Goal: Task Accomplishment & Management: Manage account settings

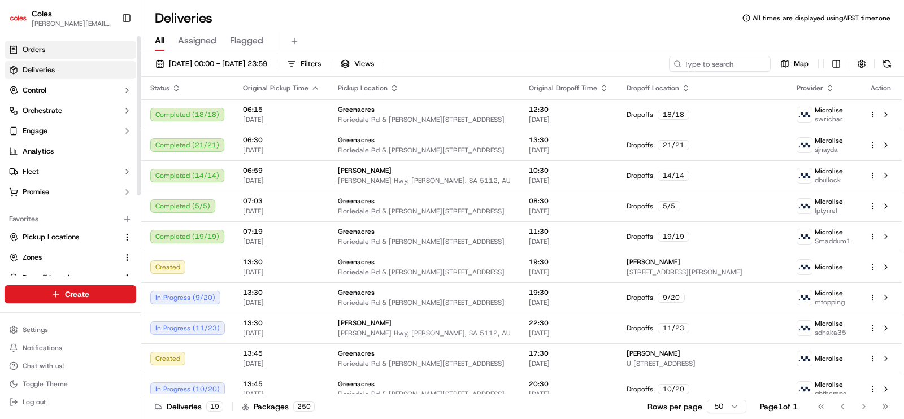
click at [37, 52] on span "Orders" at bounding box center [34, 50] width 23 height 10
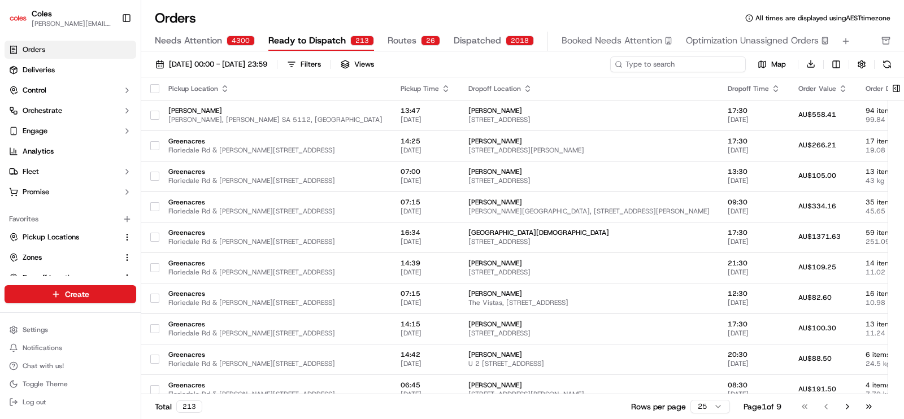
click at [671, 64] on input at bounding box center [678, 65] width 136 height 16
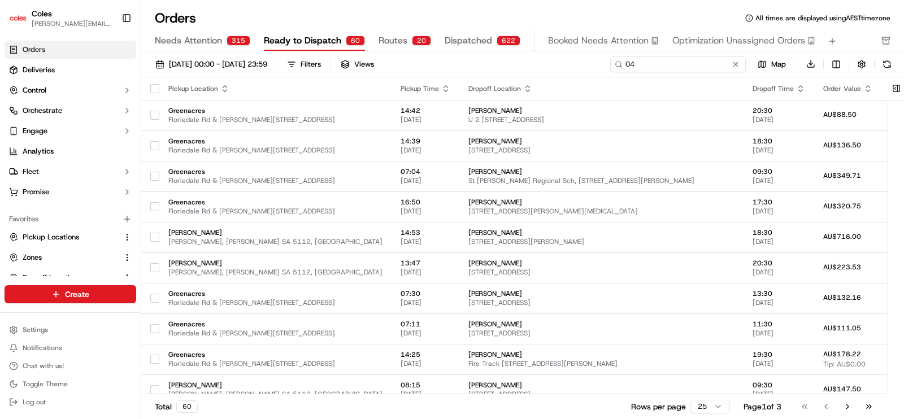
type input "0"
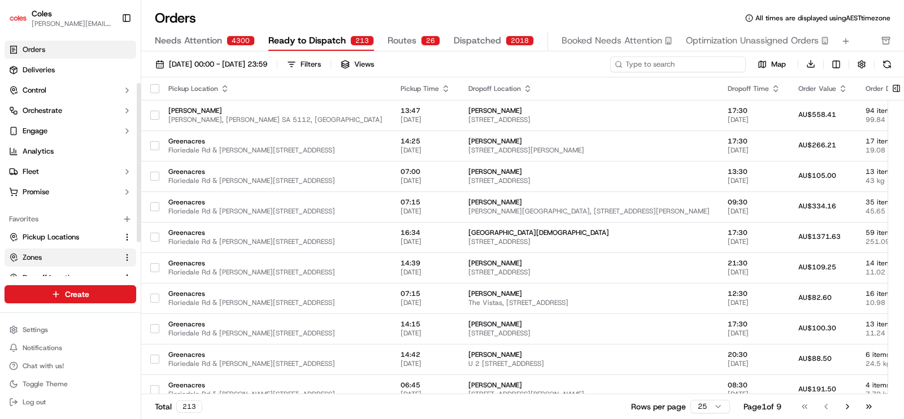
scroll to position [70, 0]
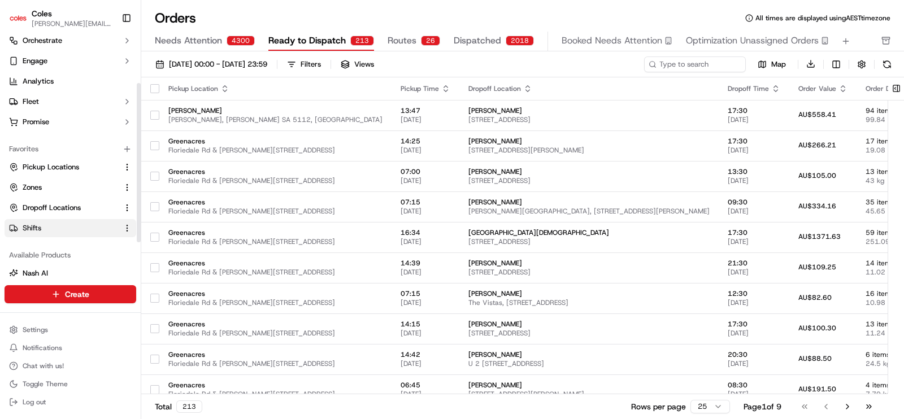
click at [42, 224] on link "Shifts" at bounding box center [63, 228] width 109 height 10
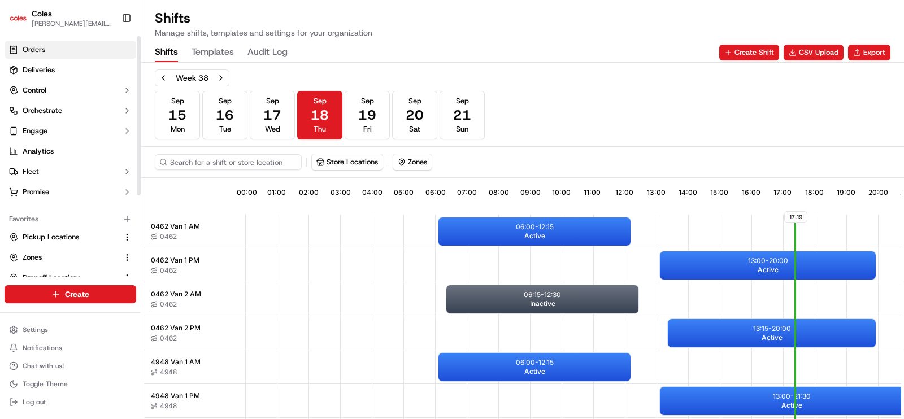
click at [49, 44] on link "Orders" at bounding box center [71, 50] width 132 height 18
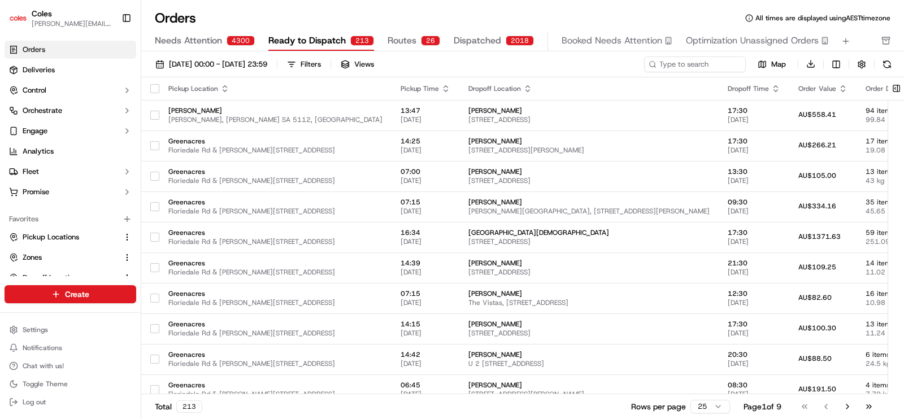
click at [399, 41] on span "Routes" at bounding box center [402, 41] width 29 height 14
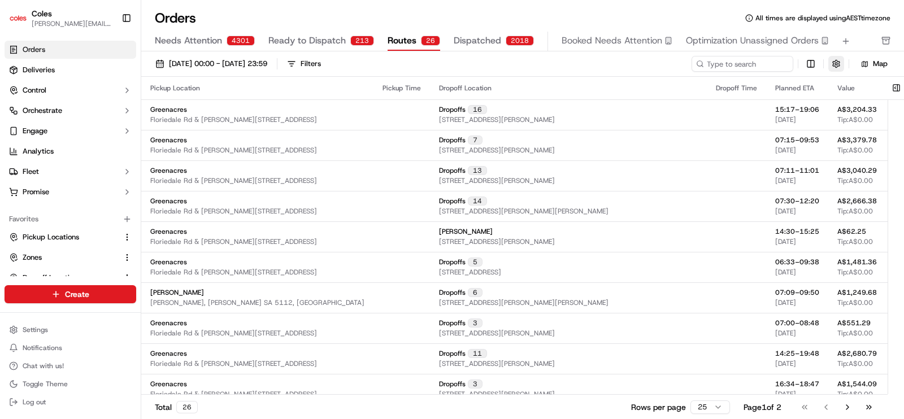
click at [836, 66] on button "button" at bounding box center [837, 64] width 16 height 16
click at [881, 89] on html "Coles [EMAIL_ADDRESS][PERSON_NAME][PERSON_NAME][DOMAIN_NAME] Toggle Sidebar Ord…" at bounding box center [452, 209] width 904 height 419
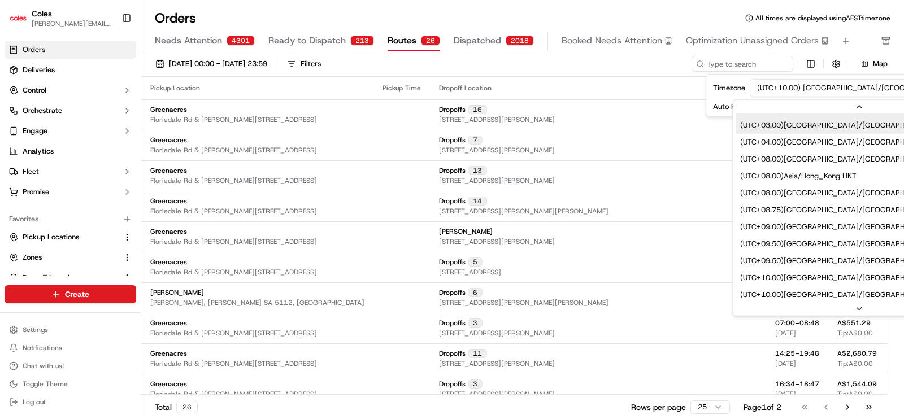
scroll to position [423, 0]
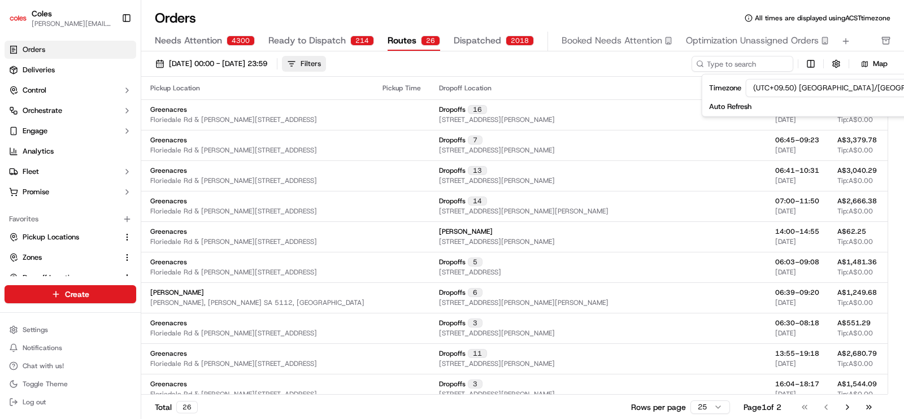
click at [326, 63] on button "Filters" at bounding box center [304, 64] width 44 height 16
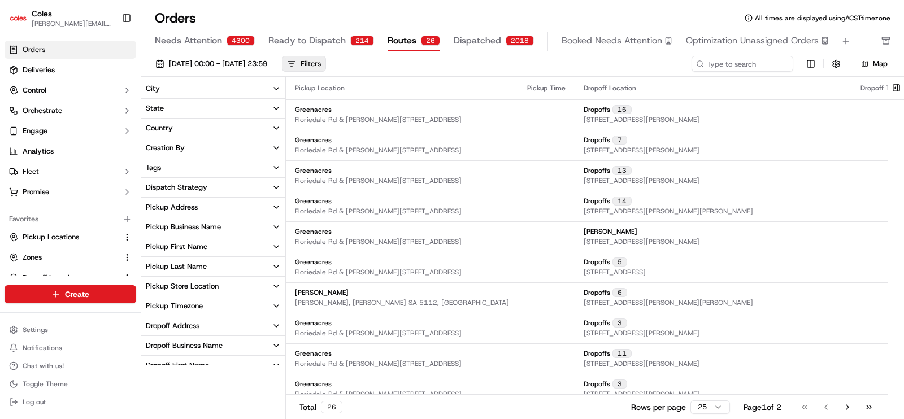
click at [219, 224] on div "Pickup Business Name" at bounding box center [183, 227] width 75 height 10
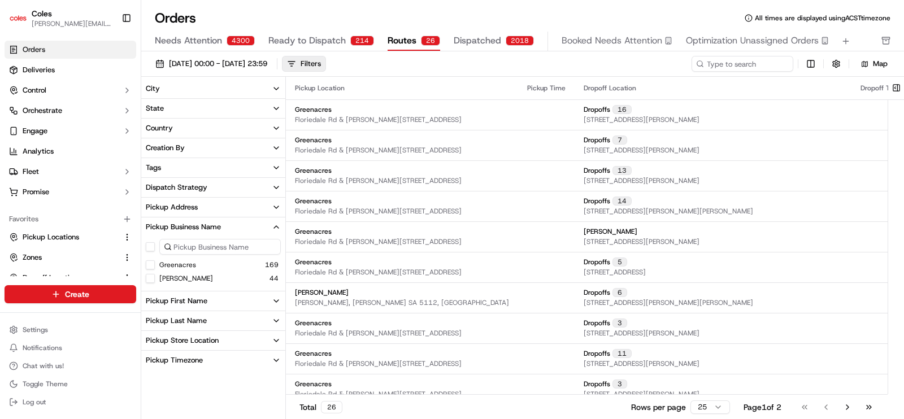
click at [209, 246] on input at bounding box center [220, 247] width 122 height 16
click at [154, 279] on button "[PERSON_NAME]" at bounding box center [150, 278] width 9 height 9
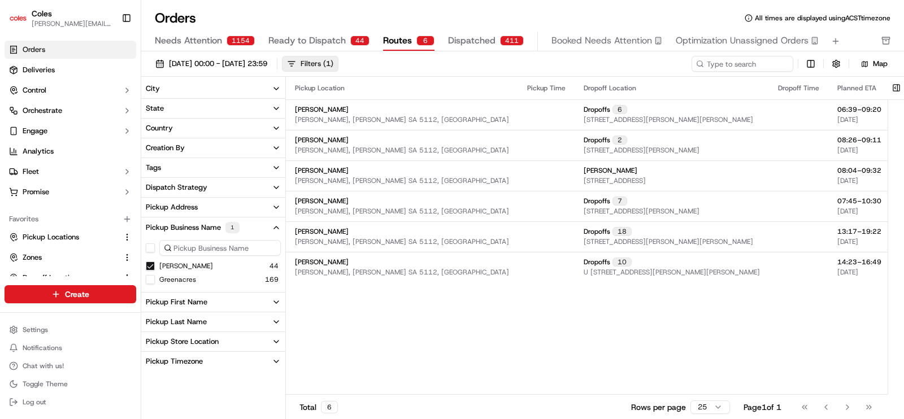
click at [339, 66] on button "Filters ( 1 )" at bounding box center [310, 64] width 57 height 16
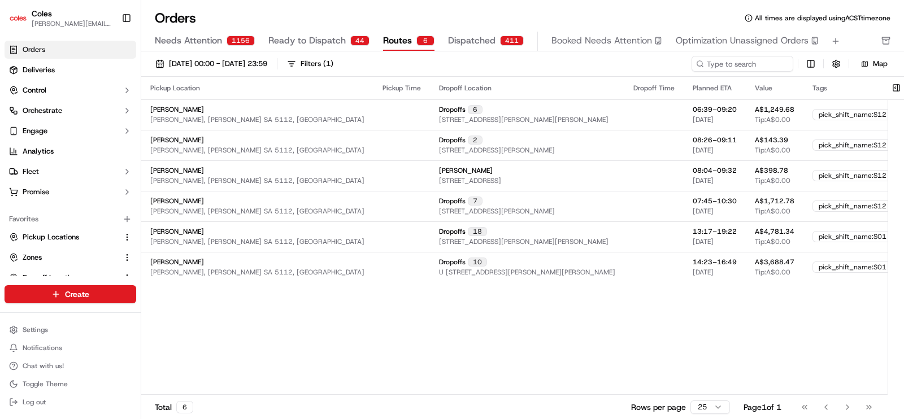
click at [248, 344] on div "Pickup Location Pickup Time Dropoff Location Dropoff Time Planned ETA Value Tag…" at bounding box center [617, 236] width 952 height 318
click at [241, 68] on span "[DATE] 00:00 - [DATE] 23:59" at bounding box center [218, 64] width 98 height 10
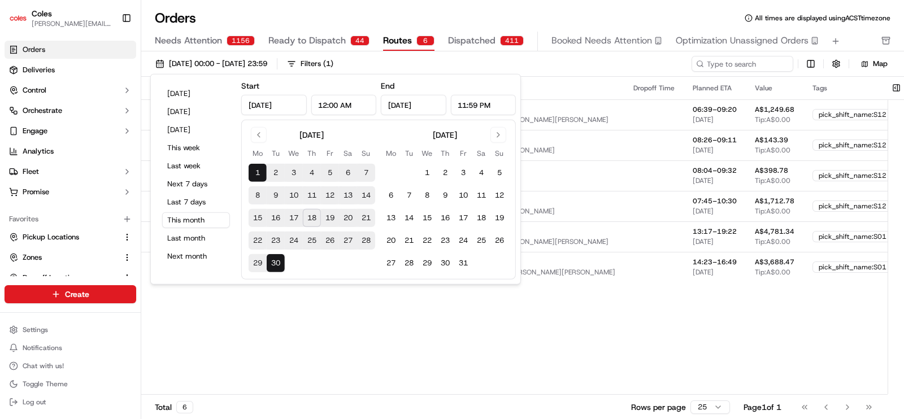
click at [326, 215] on button "19" at bounding box center [330, 218] width 18 height 18
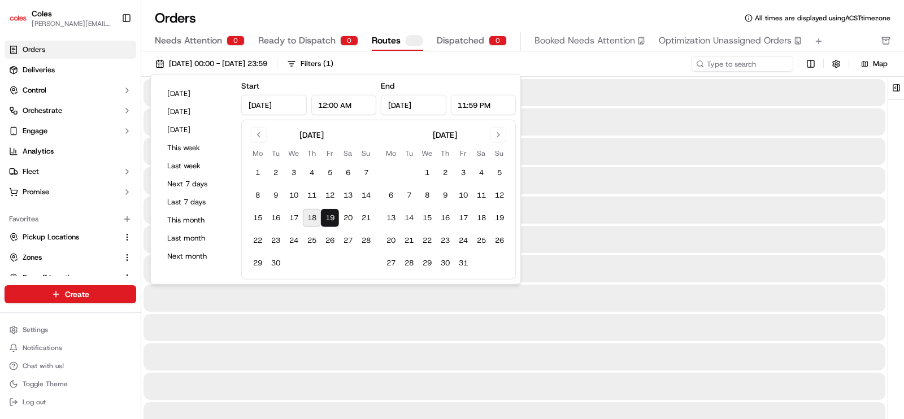
type input "[DATE]"
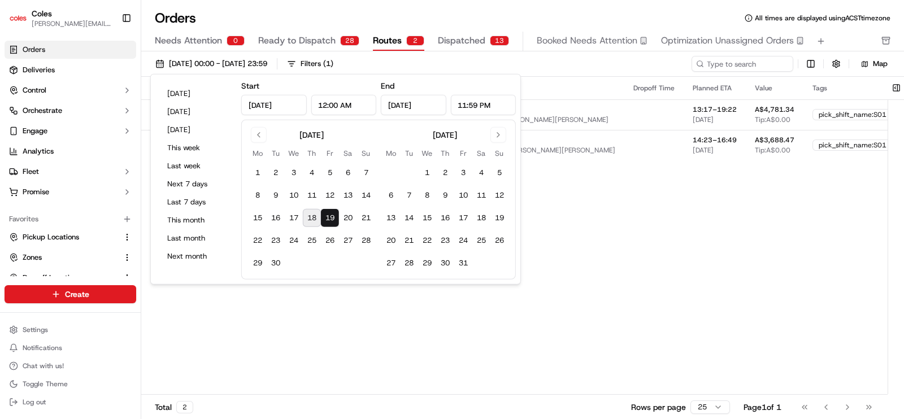
click at [321, 312] on div "Pickup Location Pickup Time Dropoff Location Dropoff Time Planned ETA Value Tag…" at bounding box center [617, 236] width 952 height 318
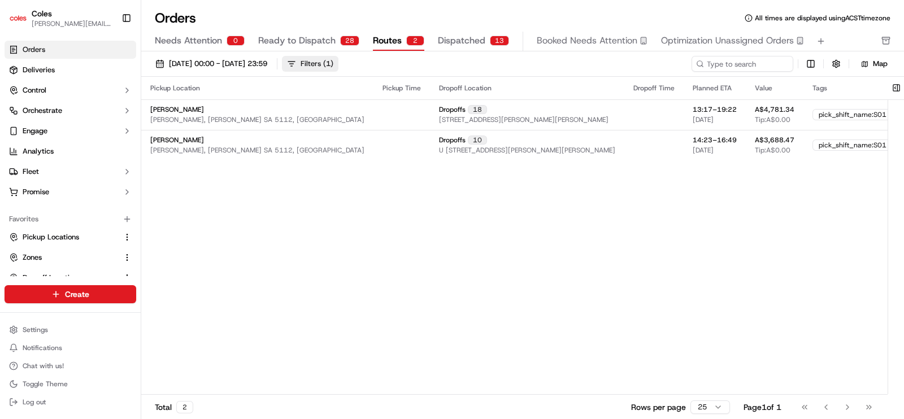
click at [334, 62] on div "Filters ( 1 )" at bounding box center [317, 64] width 33 height 10
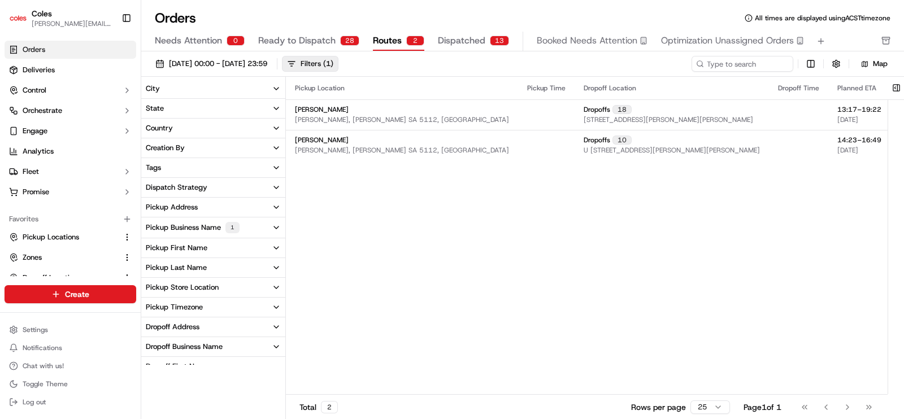
click at [197, 227] on div "Pickup Business Name 1" at bounding box center [193, 227] width 94 height 11
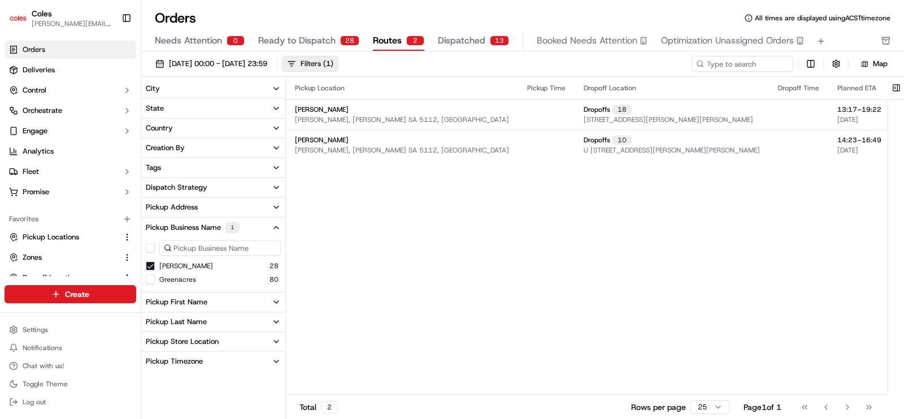
click at [401, 273] on div "Pickup Location Pickup Time Dropoff Location Dropoff Time Planned ETA Value Tag…" at bounding box center [762, 236] width 952 height 318
click at [334, 64] on div "Filters ( 1 )" at bounding box center [317, 64] width 33 height 10
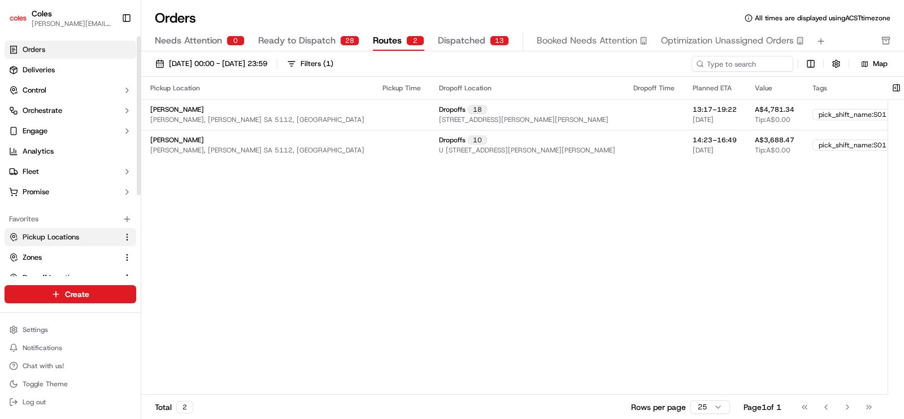
scroll to position [70, 0]
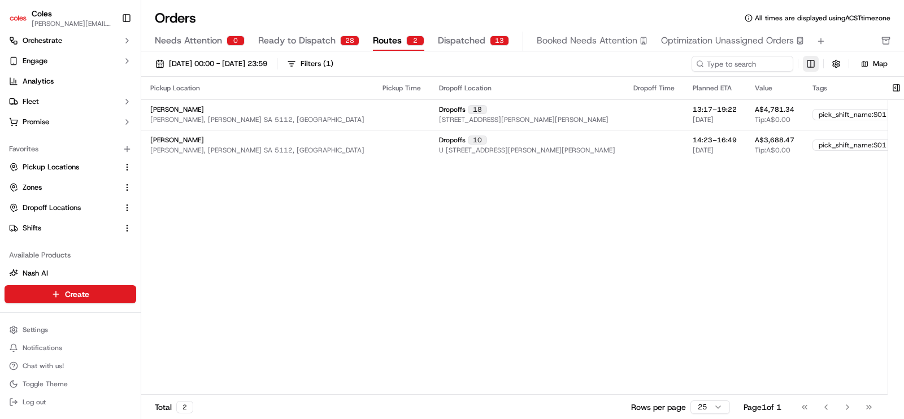
click at [809, 66] on html "Coles [EMAIL_ADDRESS][PERSON_NAME][PERSON_NAME][DOMAIN_NAME] Toggle Sidebar Ord…" at bounding box center [452, 209] width 904 height 419
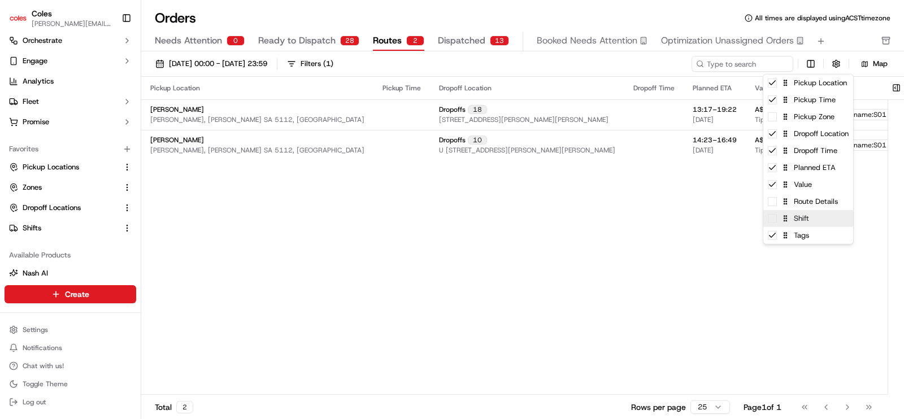
click at [777, 222] on div "Shift" at bounding box center [809, 218] width 90 height 17
click at [669, 245] on html "Coles [EMAIL_ADDRESS][PERSON_NAME][PERSON_NAME][DOMAIN_NAME] Toggle Sidebar Ord…" at bounding box center [452, 209] width 904 height 419
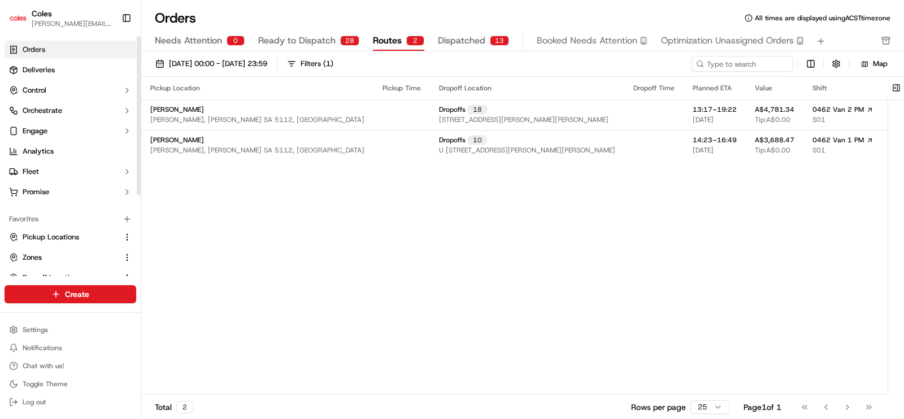
scroll to position [121, 0]
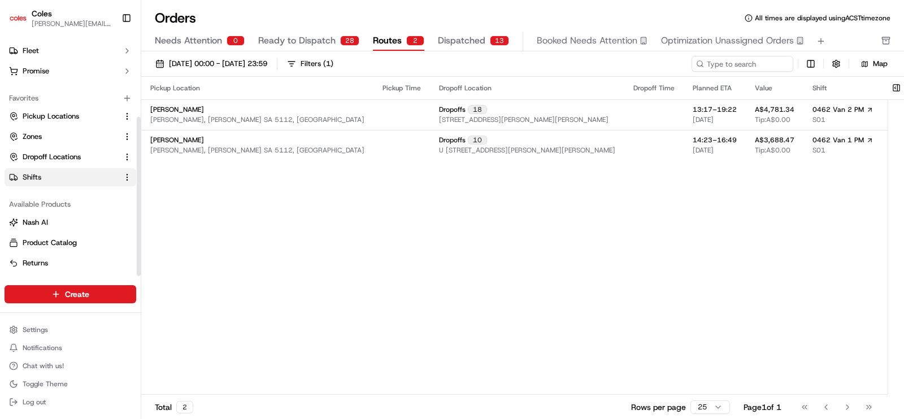
click at [44, 174] on link "Shifts" at bounding box center [63, 177] width 109 height 10
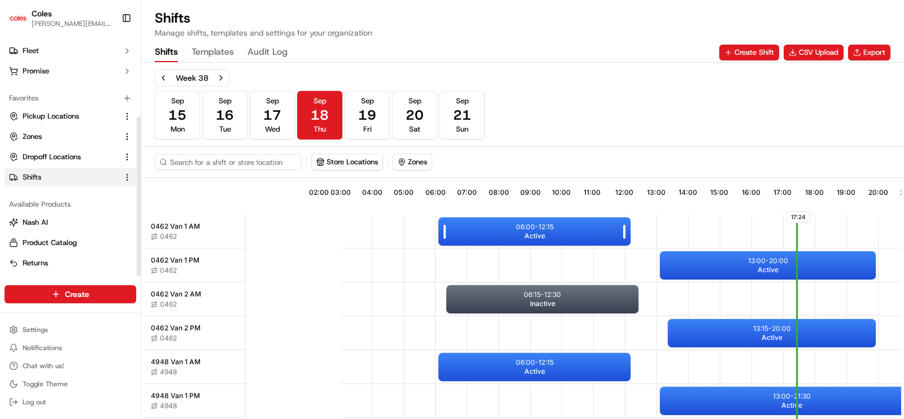
scroll to position [0, 110]
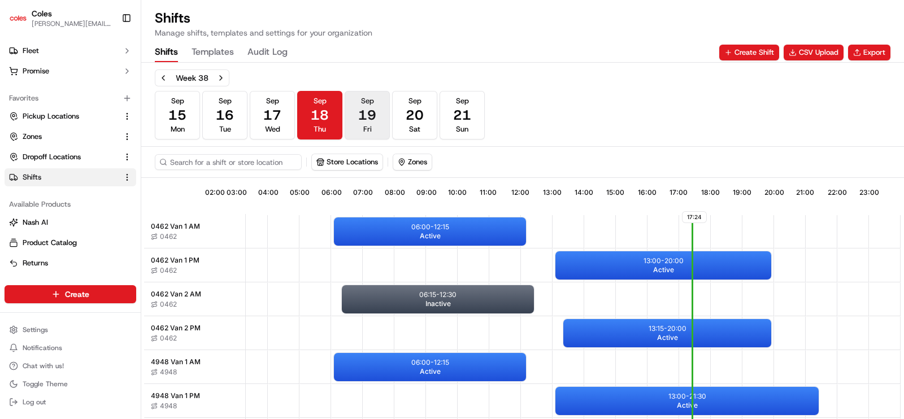
click at [373, 114] on span "19" at bounding box center [367, 115] width 18 height 18
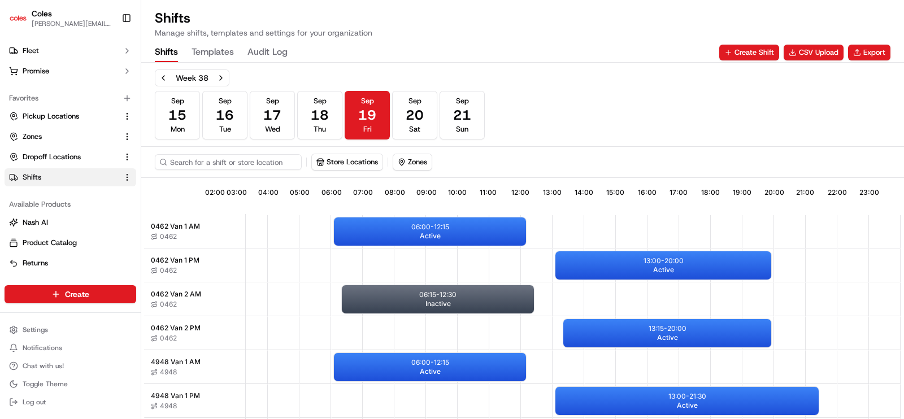
scroll to position [3, 0]
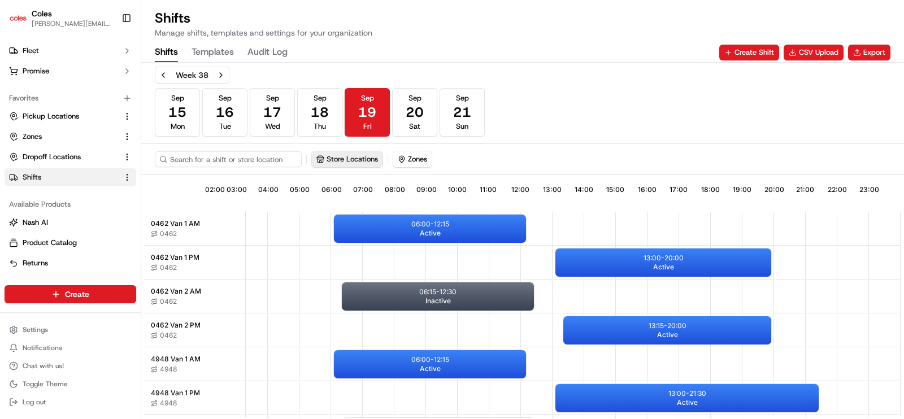
click at [351, 158] on button "Store Locations" at bounding box center [347, 159] width 71 height 16
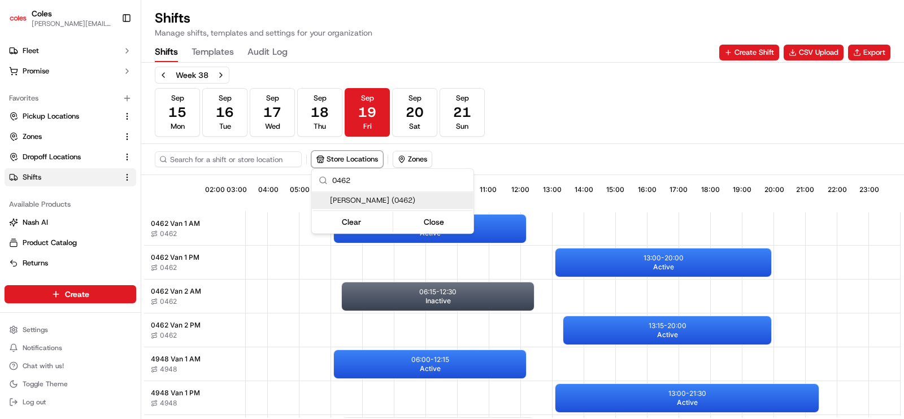
type input "0462"
click at [370, 202] on span "[PERSON_NAME] (0462)" at bounding box center [399, 201] width 139 height 10
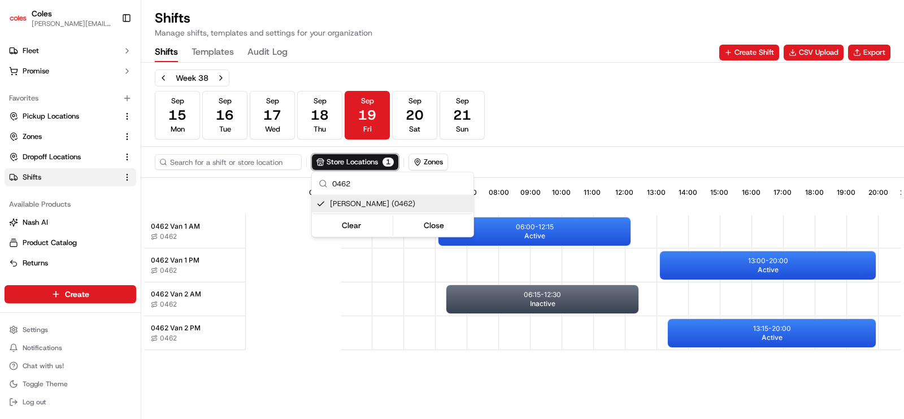
click at [791, 336] on html "Coles [EMAIL_ADDRESS][PERSON_NAME][PERSON_NAME][DOMAIN_NAME] Toggle Sidebar Ord…" at bounding box center [452, 209] width 904 height 419
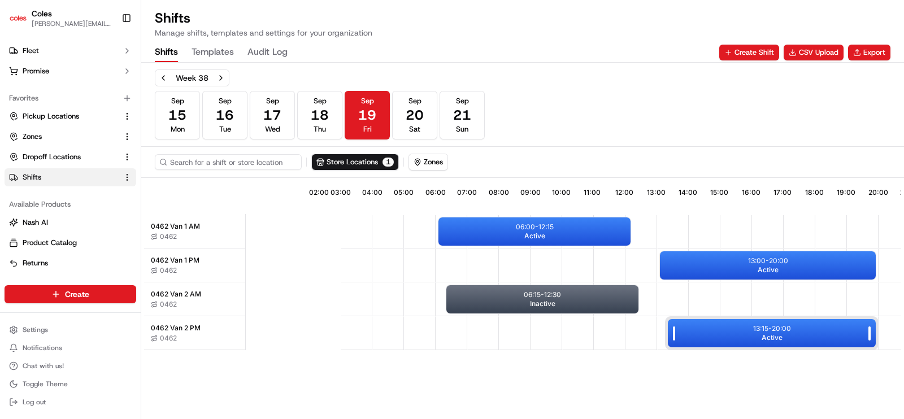
click at [753, 334] on div "13:15 - 20:00 Active" at bounding box center [772, 333] width 208 height 28
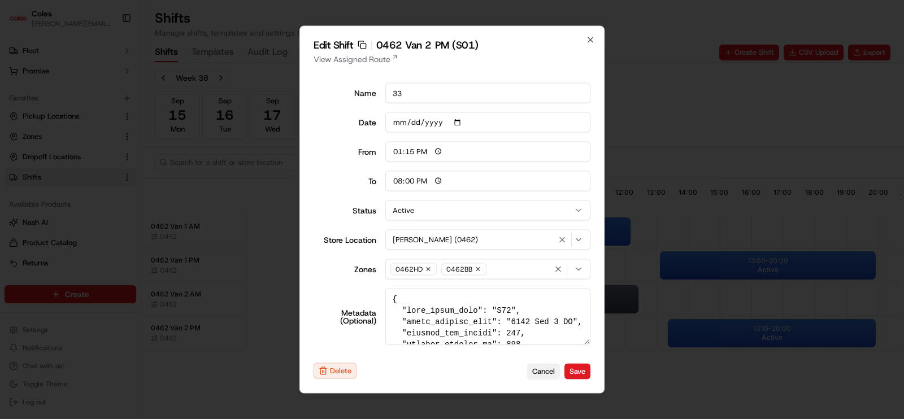
click at [539, 373] on button "Cancel" at bounding box center [543, 371] width 33 height 16
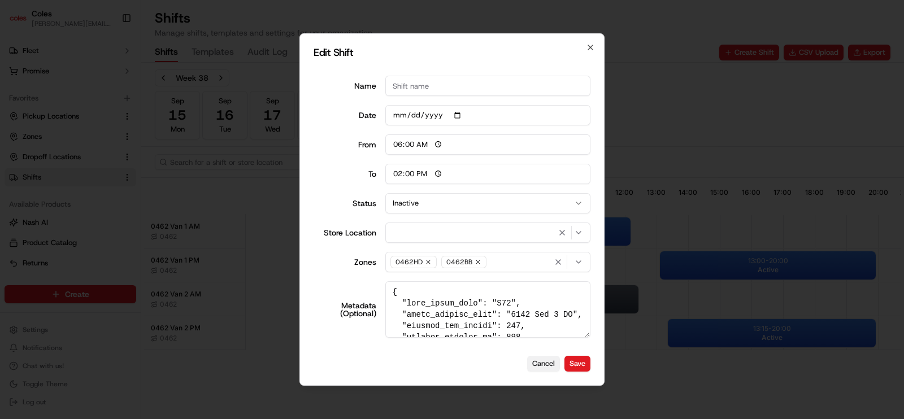
type input "06:00"
type input "14:00"
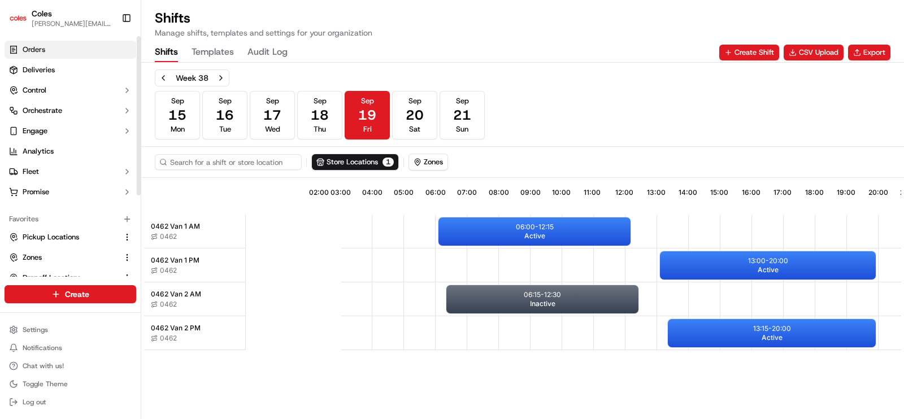
click at [34, 55] on link "Orders" at bounding box center [71, 50] width 132 height 18
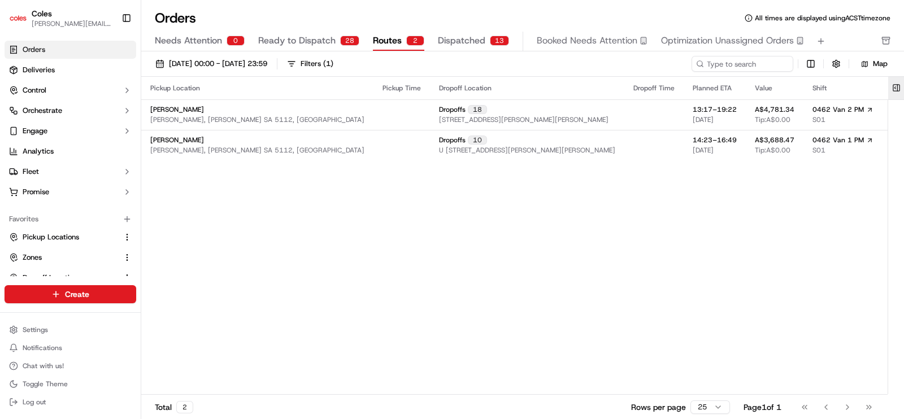
click at [898, 89] on button at bounding box center [896, 88] width 19 height 23
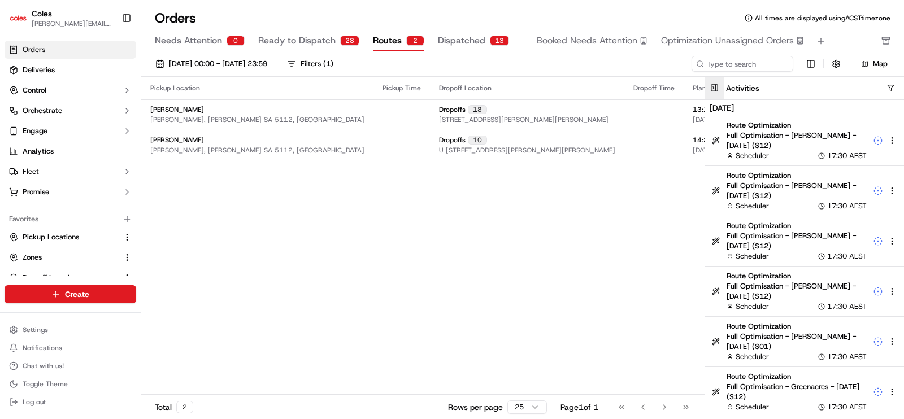
click at [713, 88] on button at bounding box center [714, 88] width 19 height 23
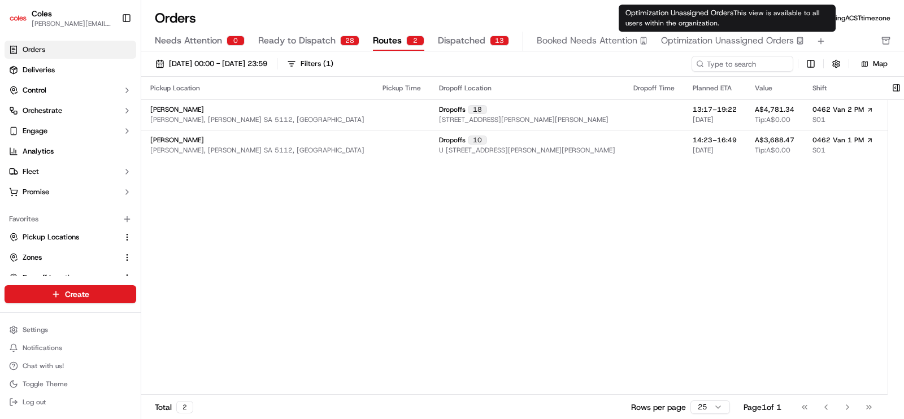
click at [678, 40] on span "Optimization Unassigned Orders" at bounding box center [727, 41] width 133 height 14
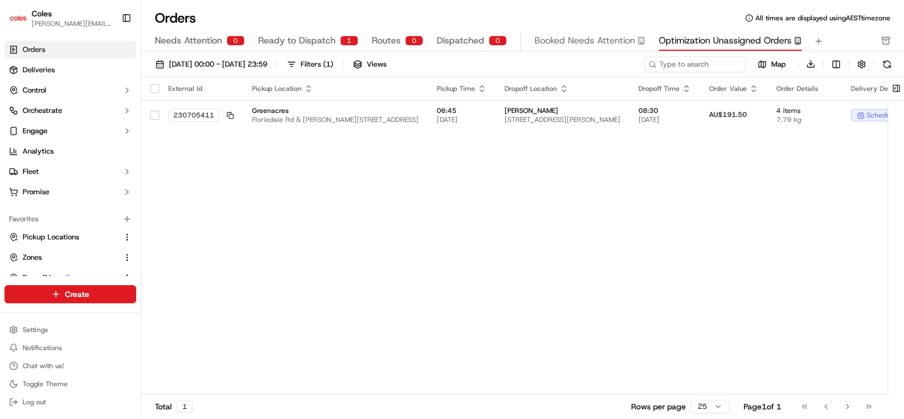
click at [383, 40] on div "Needs Attention 0 Ready to Dispatch 1 Routes 0 Dispatched 0 Booked Needs Attent…" at bounding box center [515, 41] width 720 height 19
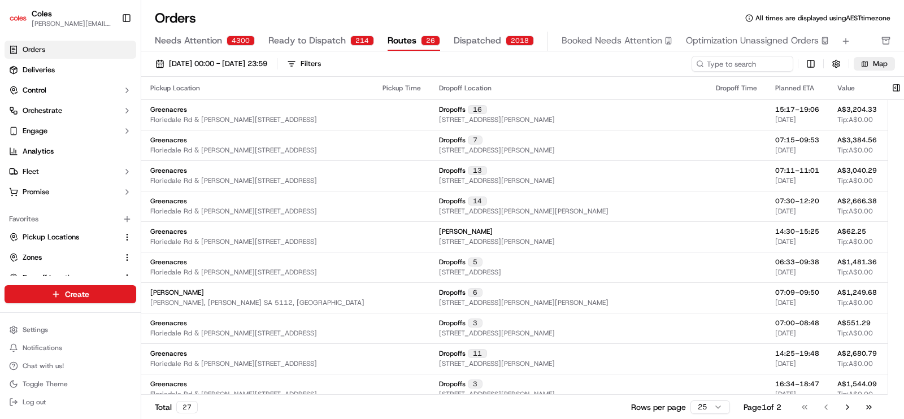
click at [866, 64] on button "Map" at bounding box center [874, 64] width 41 height 14
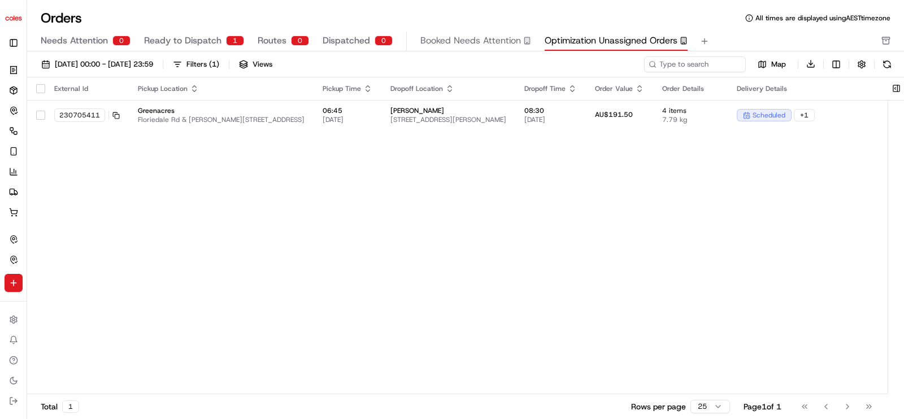
click at [203, 40] on span "Ready to Dispatch" at bounding box center [182, 41] width 77 height 14
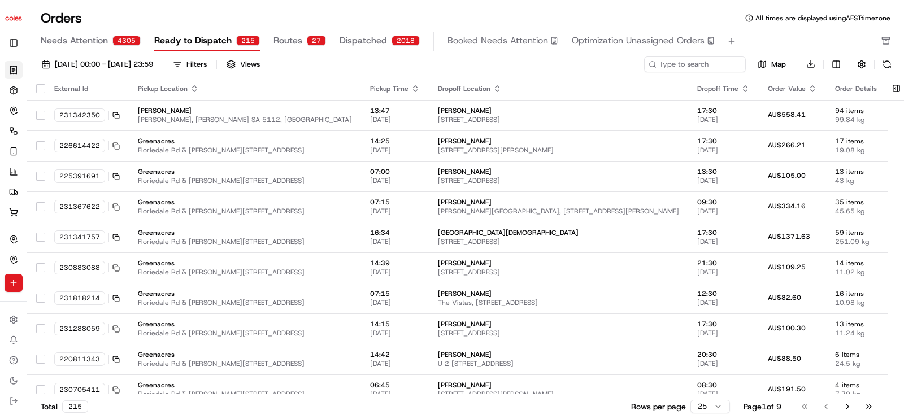
click at [285, 39] on span "Routes" at bounding box center [288, 41] width 29 height 14
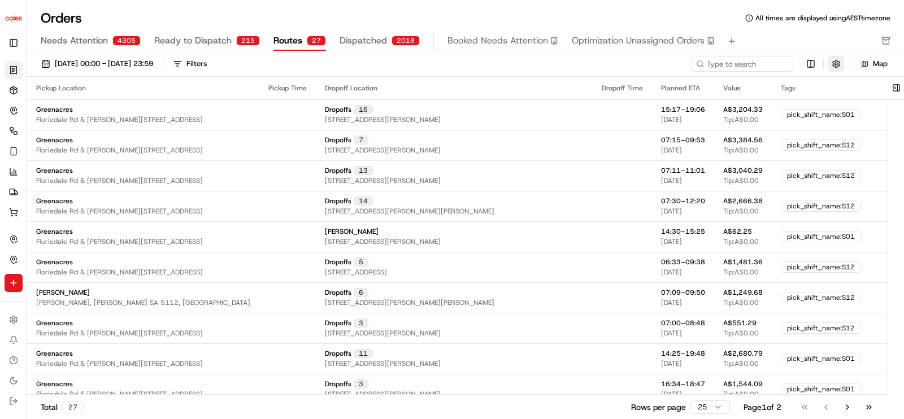
click at [837, 63] on button "button" at bounding box center [837, 64] width 16 height 16
click at [813, 38] on div "Needs Attention 4305 Ready to Dispatch 215 Routes 27 Dispatched 2018 Booked Nee…" at bounding box center [458, 41] width 834 height 19
click at [834, 67] on button "button" at bounding box center [837, 64] width 16 height 16
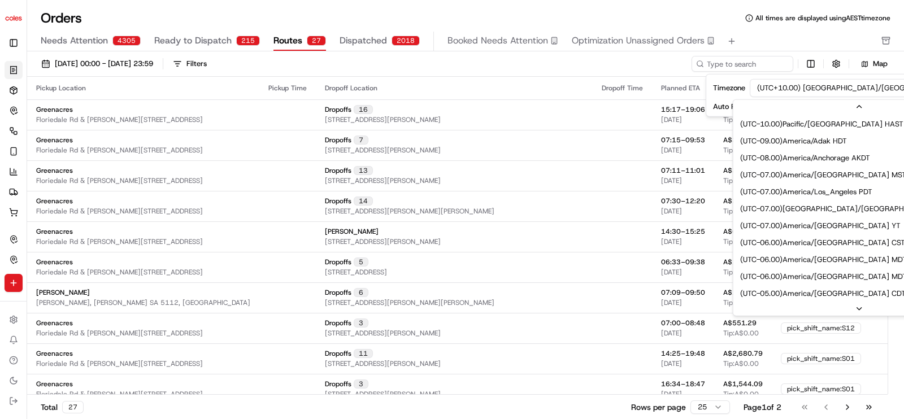
click at [835, 85] on html "Coles [EMAIL_ADDRESS][PERSON_NAME][PERSON_NAME][DOMAIN_NAME] Toggle Sidebar Ord…" at bounding box center [452, 209] width 904 height 419
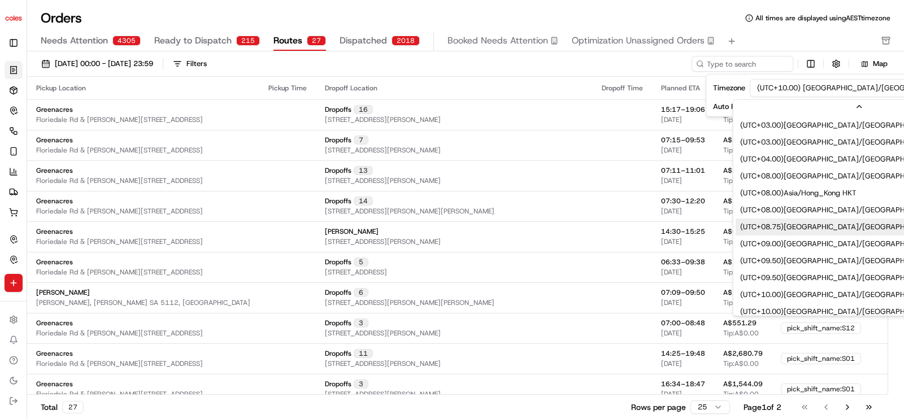
scroll to position [479, 0]
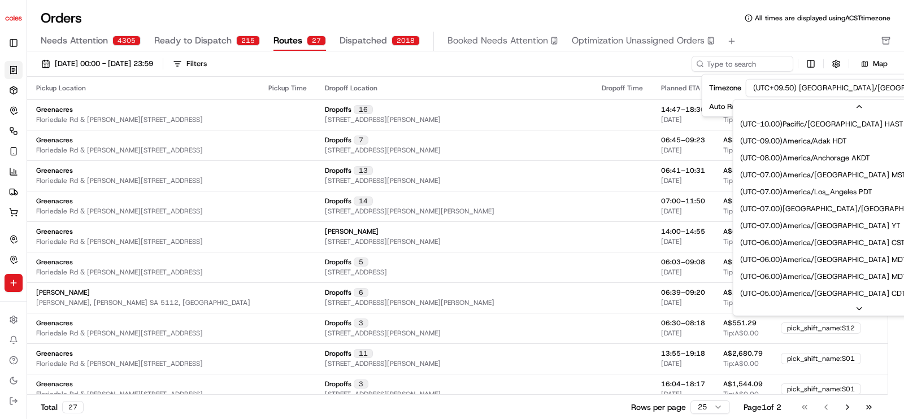
click at [820, 92] on html "Coles [EMAIL_ADDRESS][PERSON_NAME][PERSON_NAME][DOMAIN_NAME] Toggle Sidebar Ord…" at bounding box center [452, 209] width 904 height 419
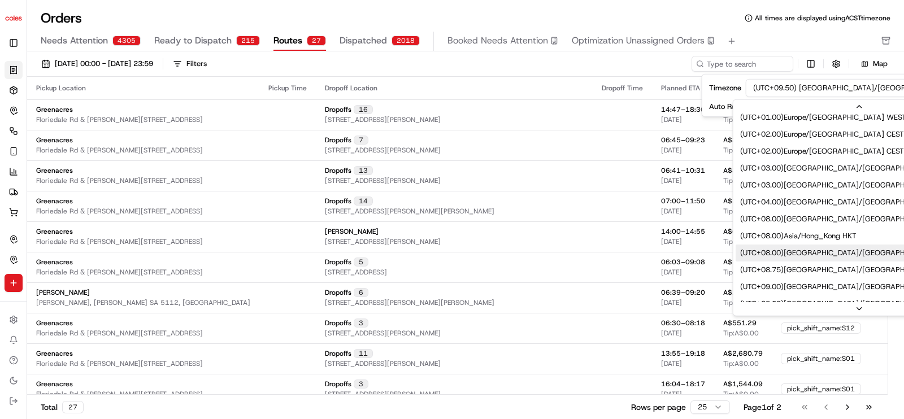
scroll to position [366, 0]
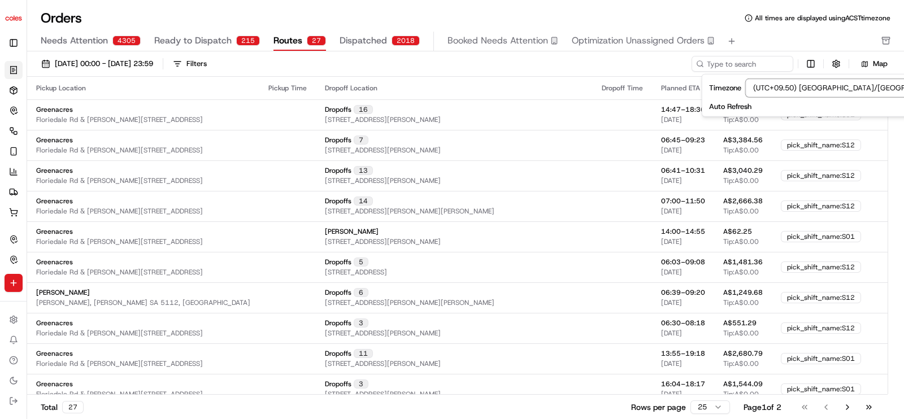
click at [766, 40] on html "Coles [EMAIL_ADDRESS][PERSON_NAME][PERSON_NAME][DOMAIN_NAME] Toggle Sidebar Ord…" at bounding box center [452, 209] width 904 height 419
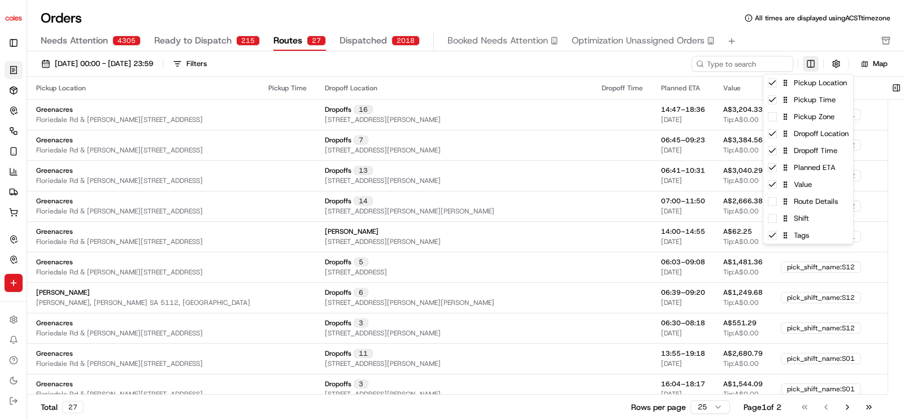
click at [813, 67] on html "Coles [EMAIL_ADDRESS][PERSON_NAME][PERSON_NAME][DOMAIN_NAME] Toggle Sidebar Ord…" at bounding box center [452, 209] width 904 height 419
click at [777, 226] on div "Shift" at bounding box center [809, 218] width 90 height 17
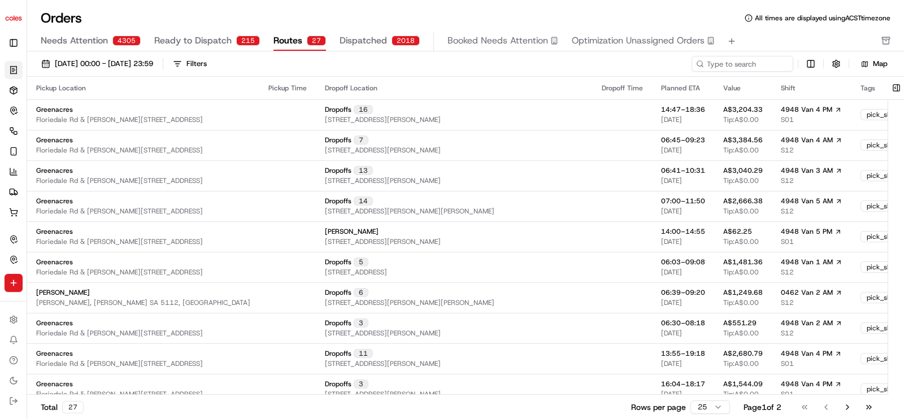
click at [789, 45] on html "Coles [EMAIL_ADDRESS][PERSON_NAME][PERSON_NAME][DOMAIN_NAME] Toggle Sidebar Ord…" at bounding box center [452, 209] width 904 height 419
